Goal: Information Seeking & Learning: Learn about a topic

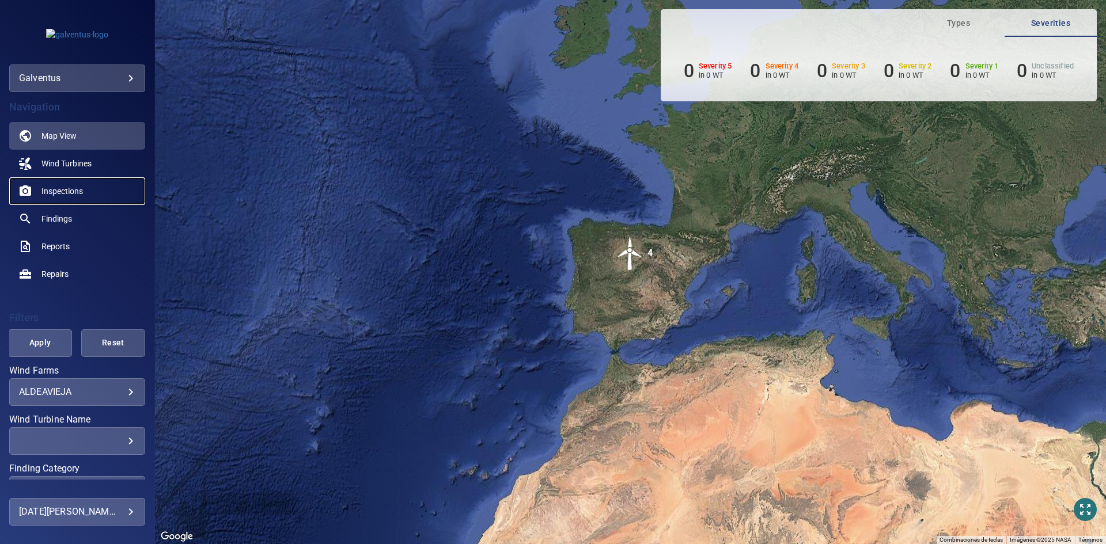
click at [63, 191] on span "Inspections" at bounding box center [61, 191] width 41 height 12
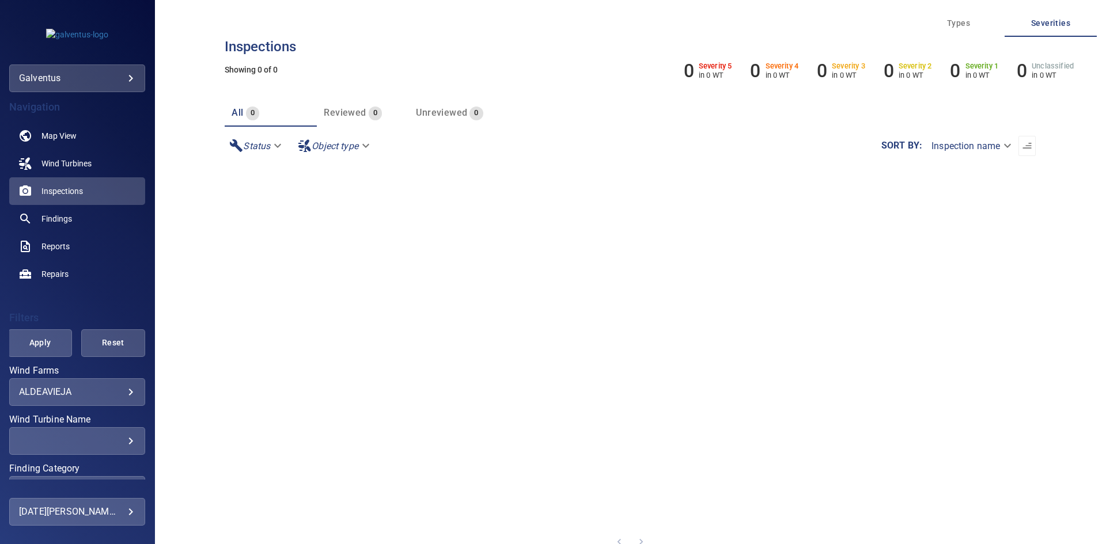
click at [59, 395] on body "**********" at bounding box center [553, 272] width 1106 height 544
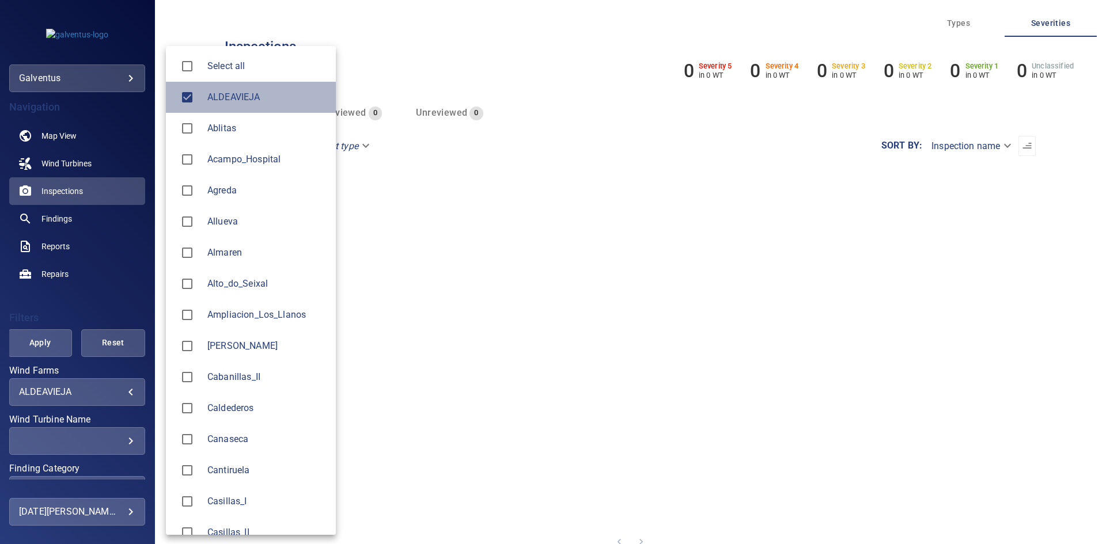
click at [241, 103] on span "ALDEAVIEJA" at bounding box center [266, 97] width 119 height 14
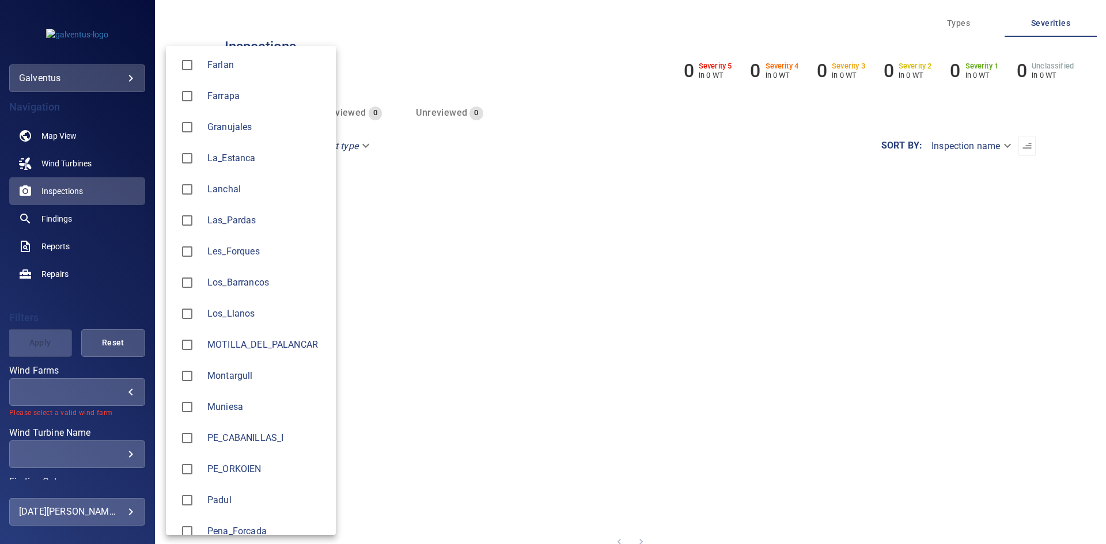
scroll to position [749, 0]
click at [248, 305] on li "Los_Llanos" at bounding box center [251, 312] width 170 height 31
type input "**********"
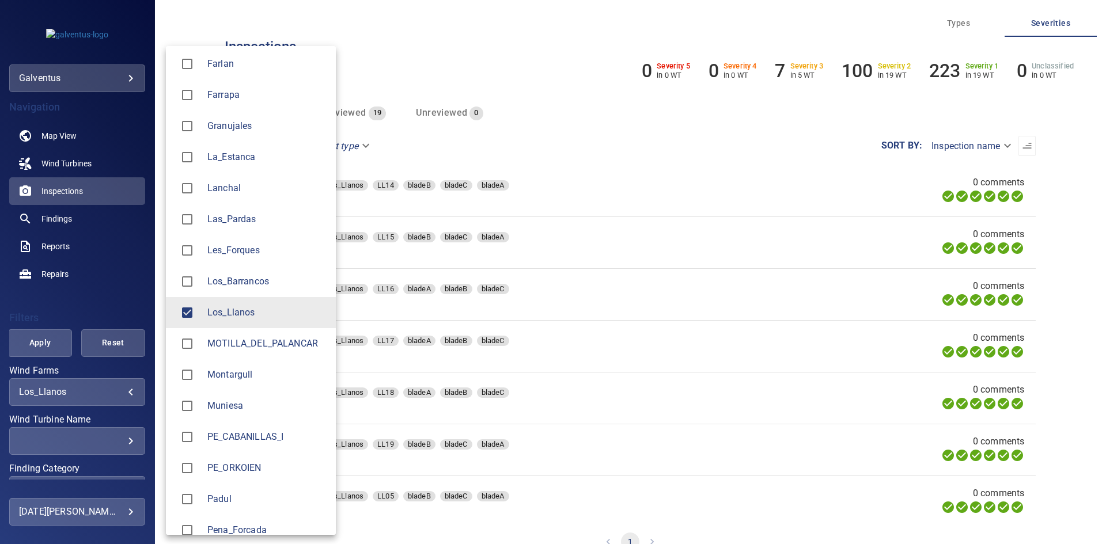
click at [400, 306] on div at bounding box center [553, 272] width 1106 height 544
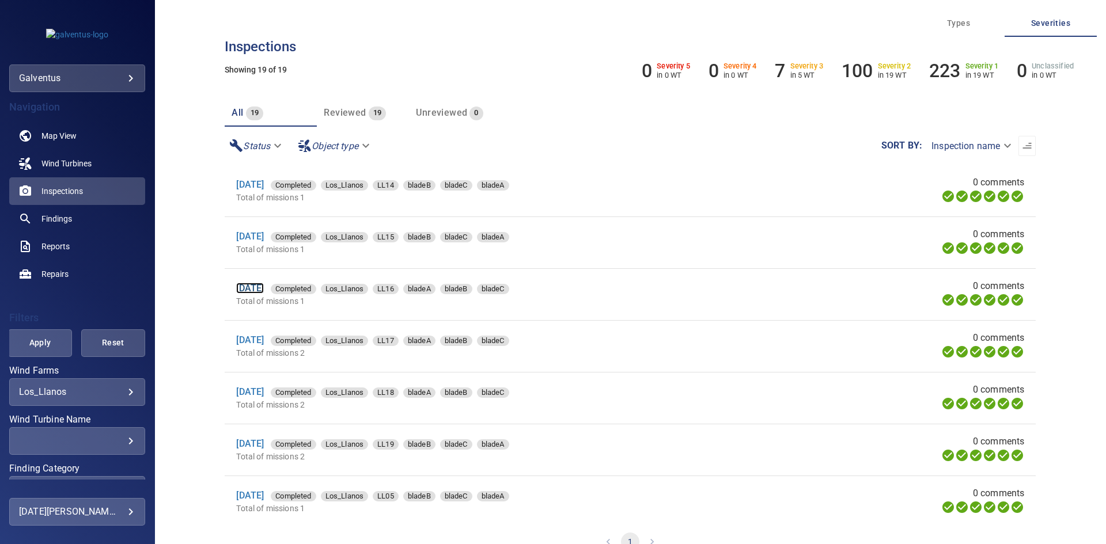
click at [246, 291] on link "[DATE]" at bounding box center [250, 288] width 28 height 11
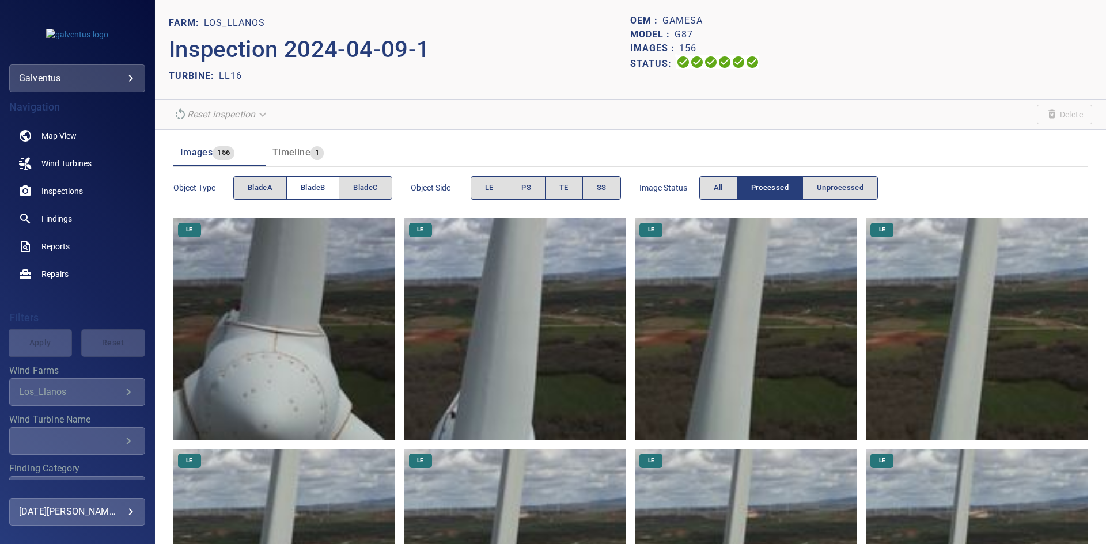
click at [315, 184] on span "bladeB" at bounding box center [313, 187] width 24 height 13
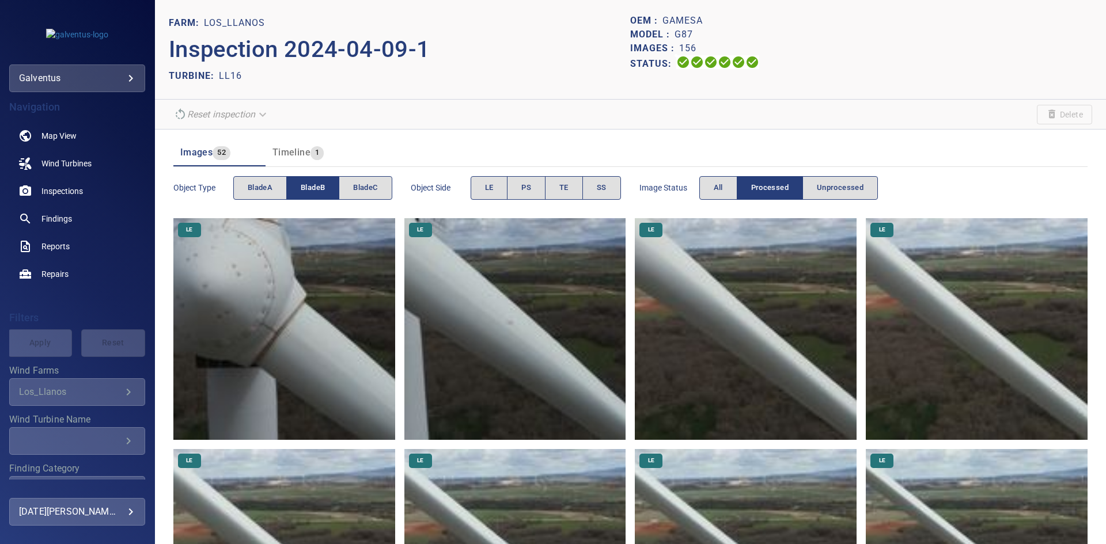
click at [663, 370] on img at bounding box center [746, 329] width 222 height 222
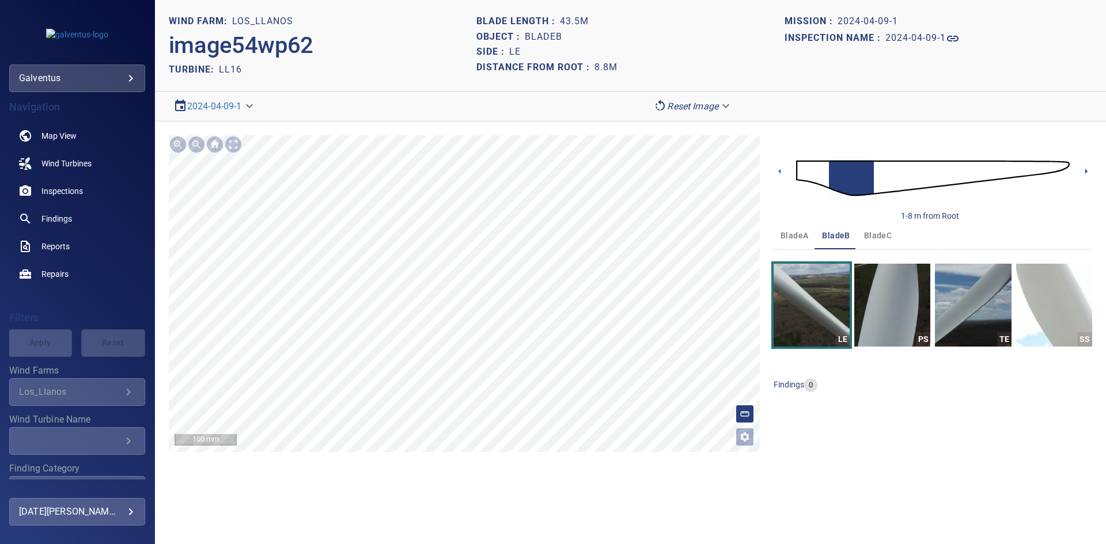
drag, startPoint x: 1089, startPoint y: 174, endPoint x: 1078, endPoint y: 171, distance: 11.3
click at [1089, 174] on icon at bounding box center [1086, 171] width 12 height 12
